Goal: Task Accomplishment & Management: Use online tool/utility

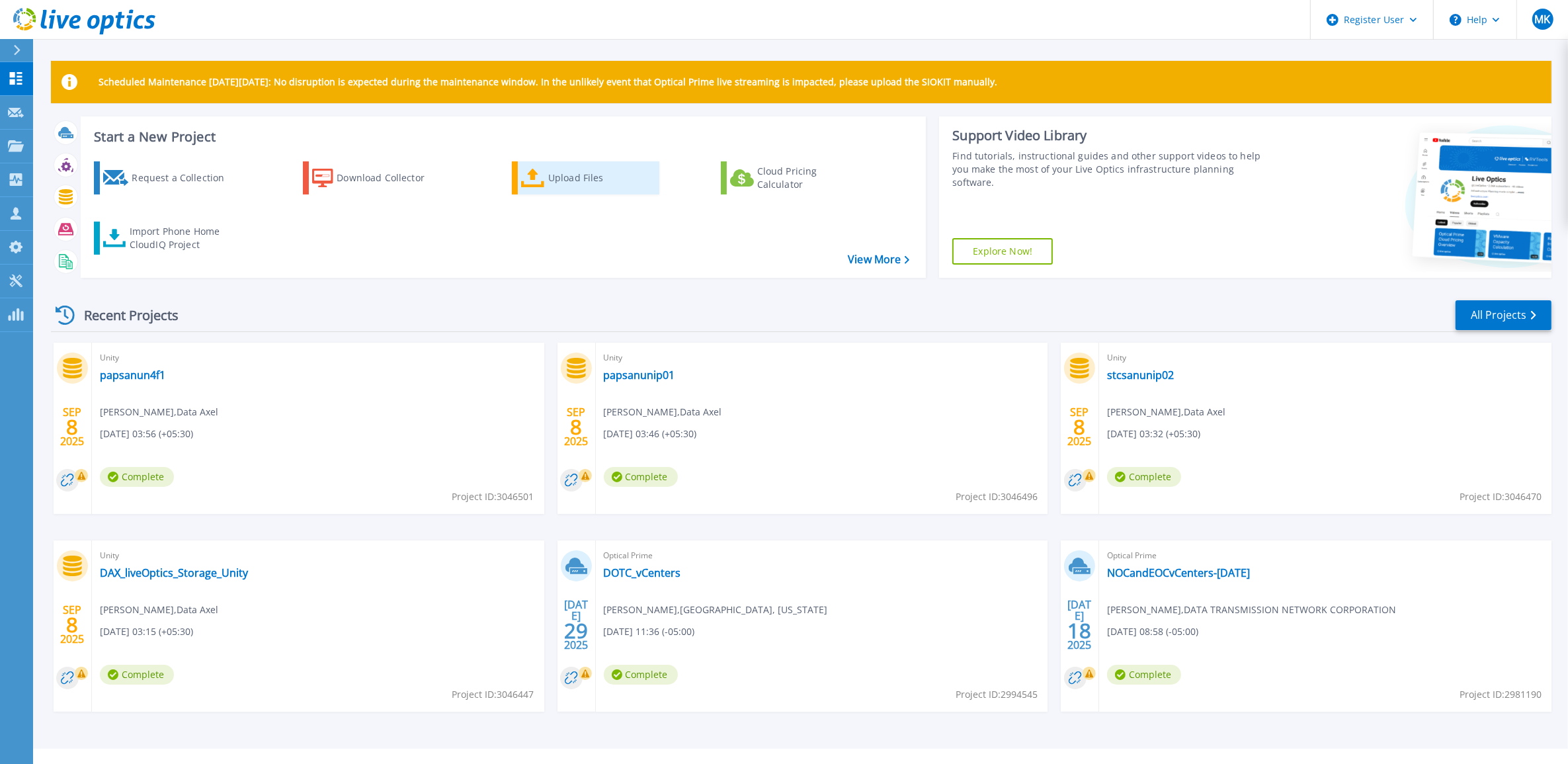
click at [528, 173] on icon at bounding box center [532, 178] width 24 height 19
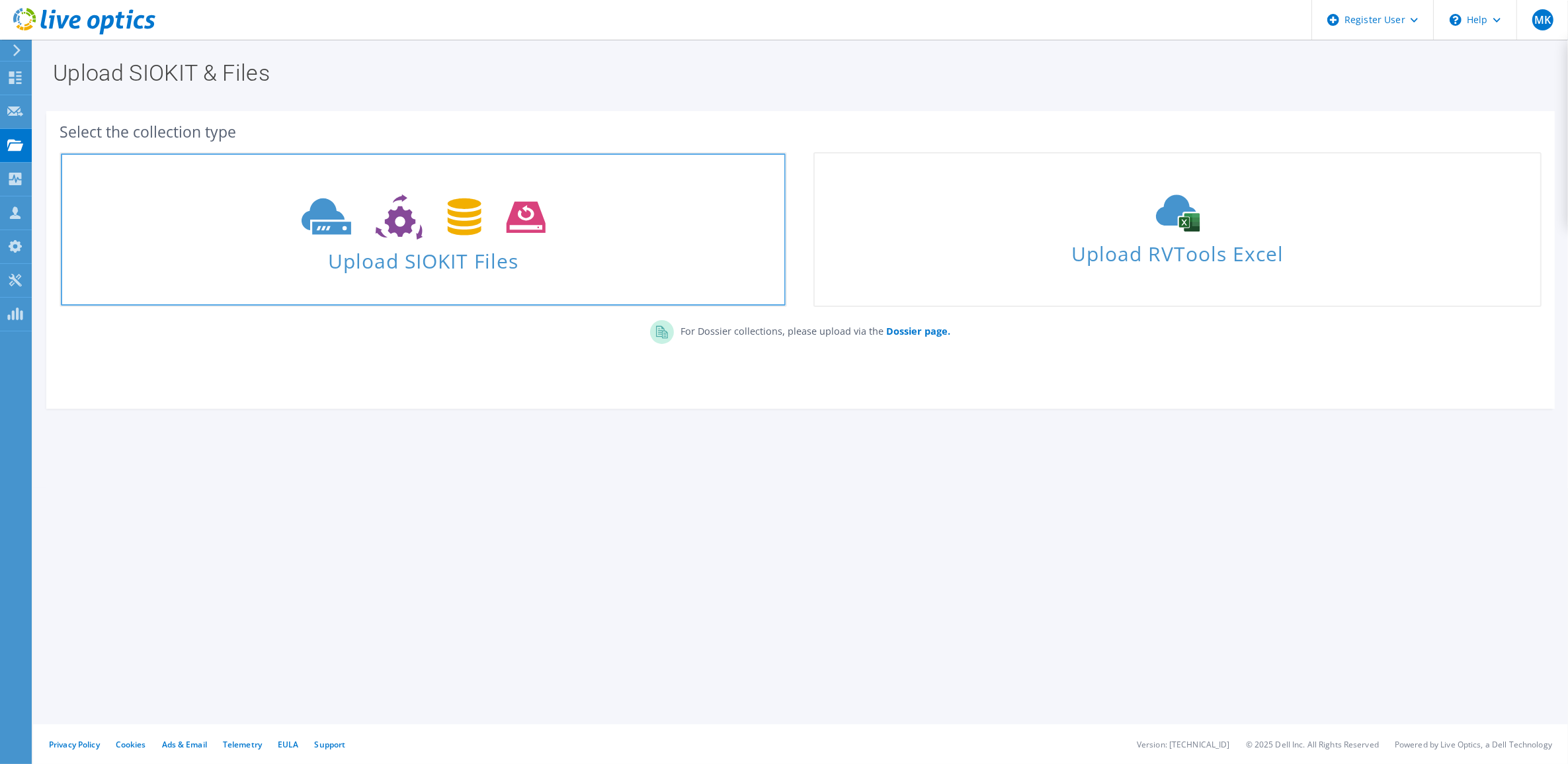
click at [456, 237] on icon at bounding box center [423, 216] width 244 height 45
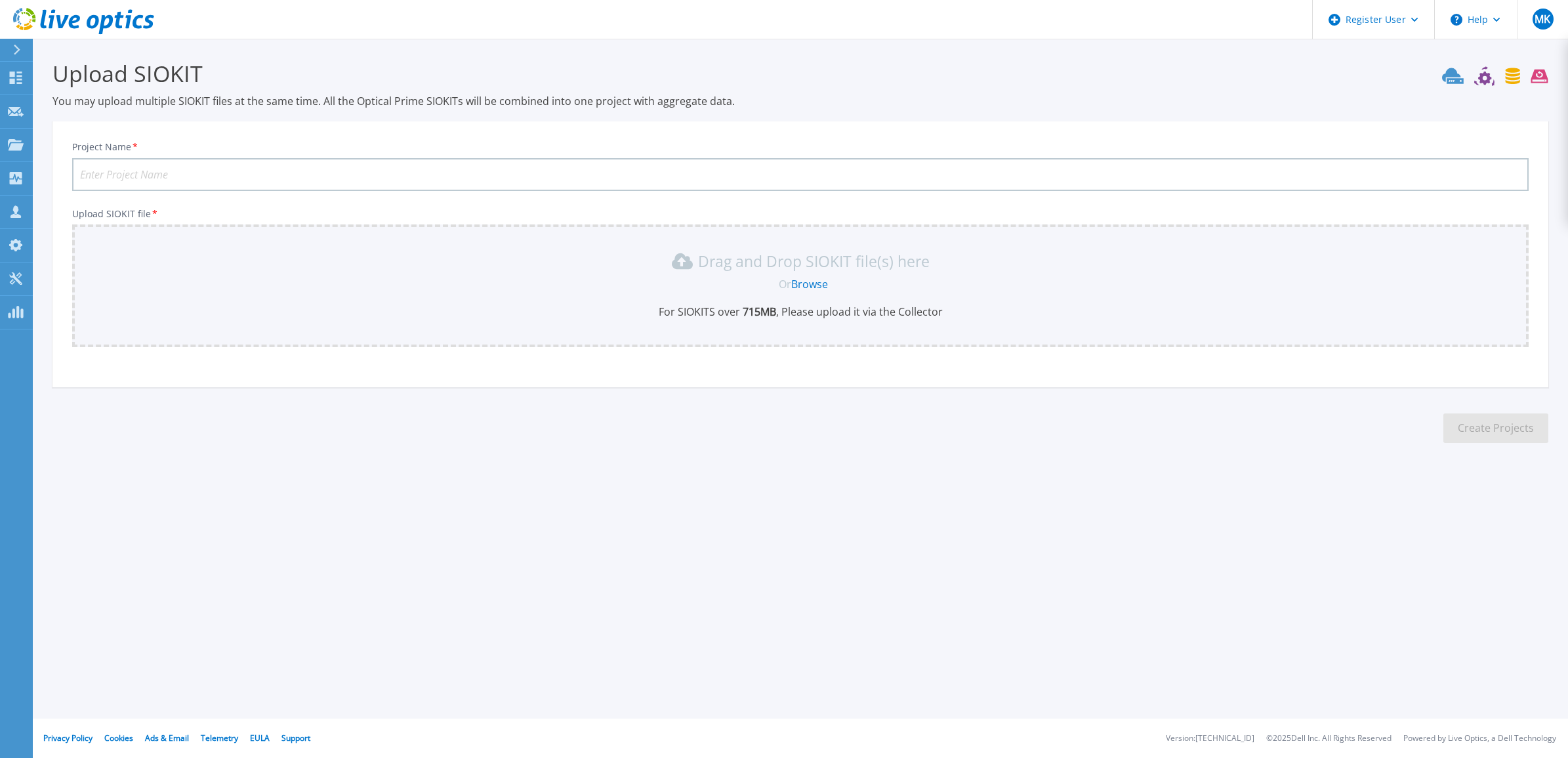
click at [177, 172] on input "Project Name *" at bounding box center [800, 174] width 1456 height 33
type input "Data Axle Remote Site"
click at [807, 283] on link "Browse" at bounding box center [809, 284] width 37 height 14
